Goal: Find specific page/section: Find specific page/section

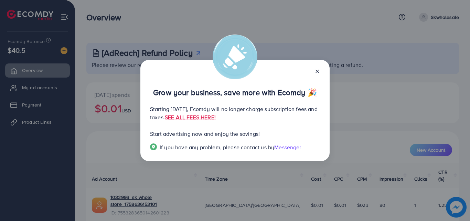
click at [316, 69] on icon at bounding box center [317, 71] width 6 height 6
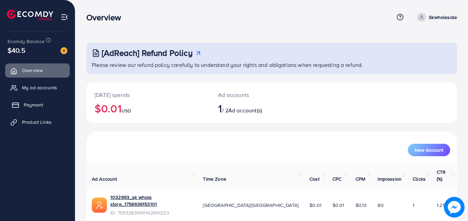
click at [17, 107] on rect at bounding box center [15, 105] width 6 height 4
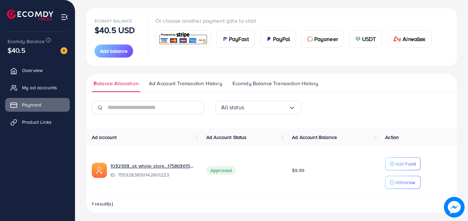
scroll to position [77, 0]
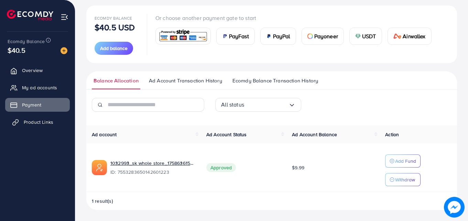
click at [40, 119] on span "Product Links" at bounding box center [39, 121] width 30 height 7
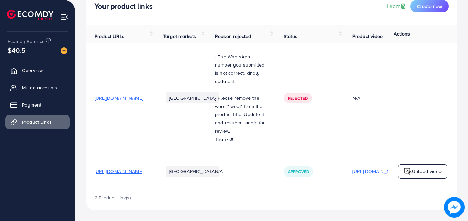
scroll to position [53, 0]
click at [143, 170] on span "https://skwholesale.store/collections/fancy-wear?page=3" at bounding box center [119, 171] width 49 height 7
